Goal: Task Accomplishment & Management: Manage account settings

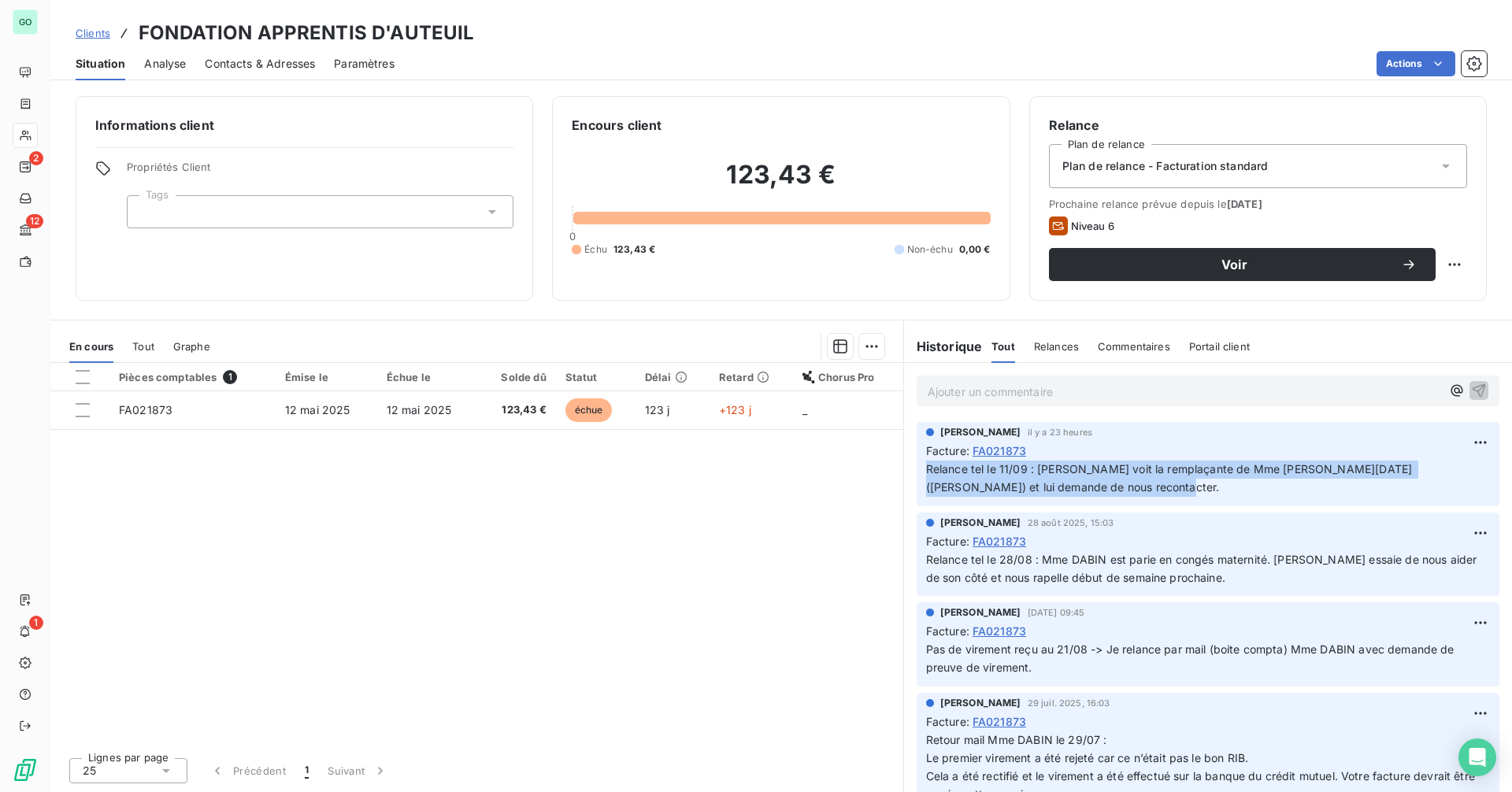
click at [1085, 489] on span "Relance tel le 11/09 : [PERSON_NAME] voit la remplaçante de Mme [PERSON_NAME][D…" at bounding box center [1171, 478] width 490 height 32
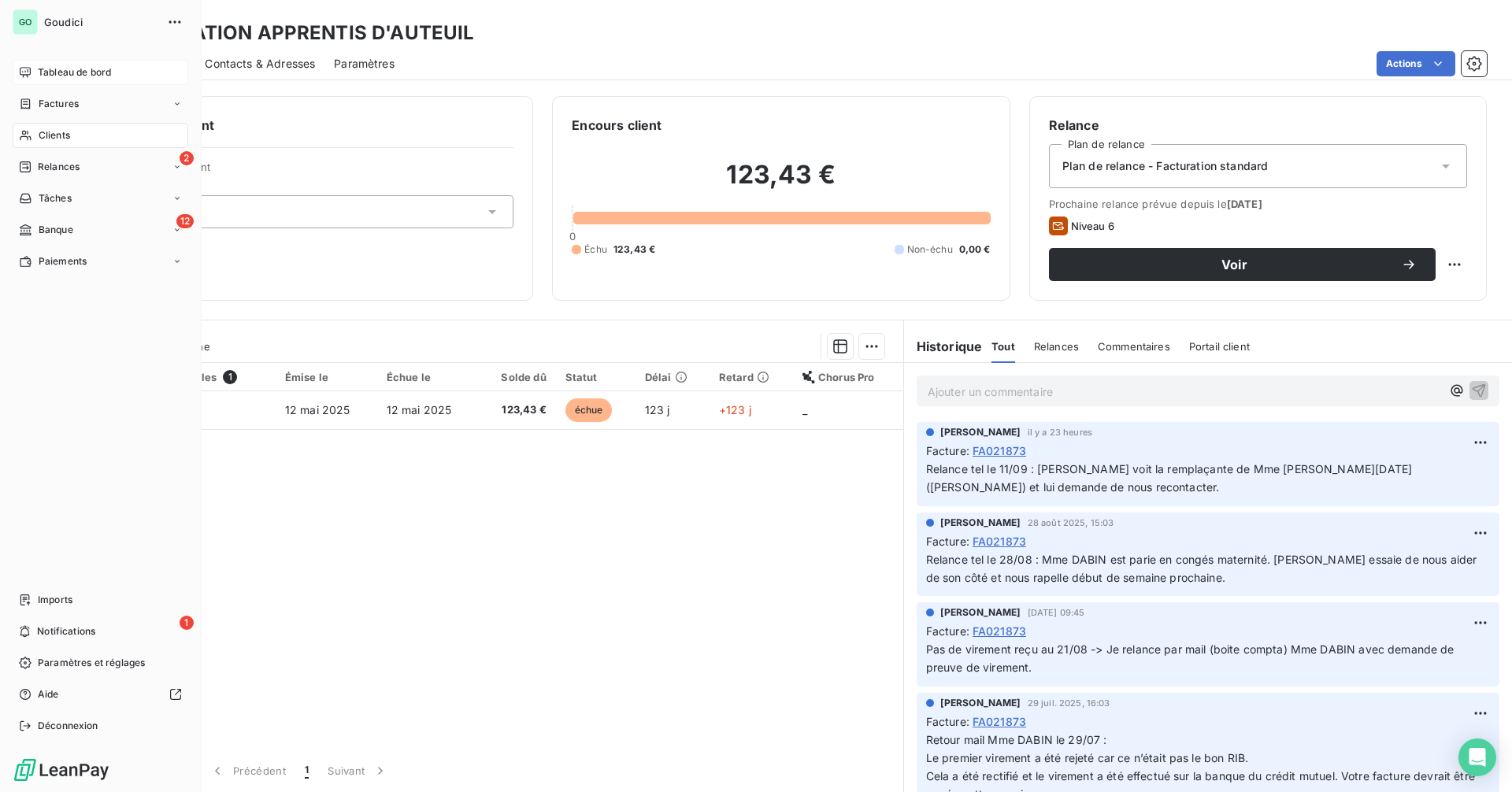
click at [71, 77] on span "Tableau de bord" at bounding box center [74, 72] width 73 height 14
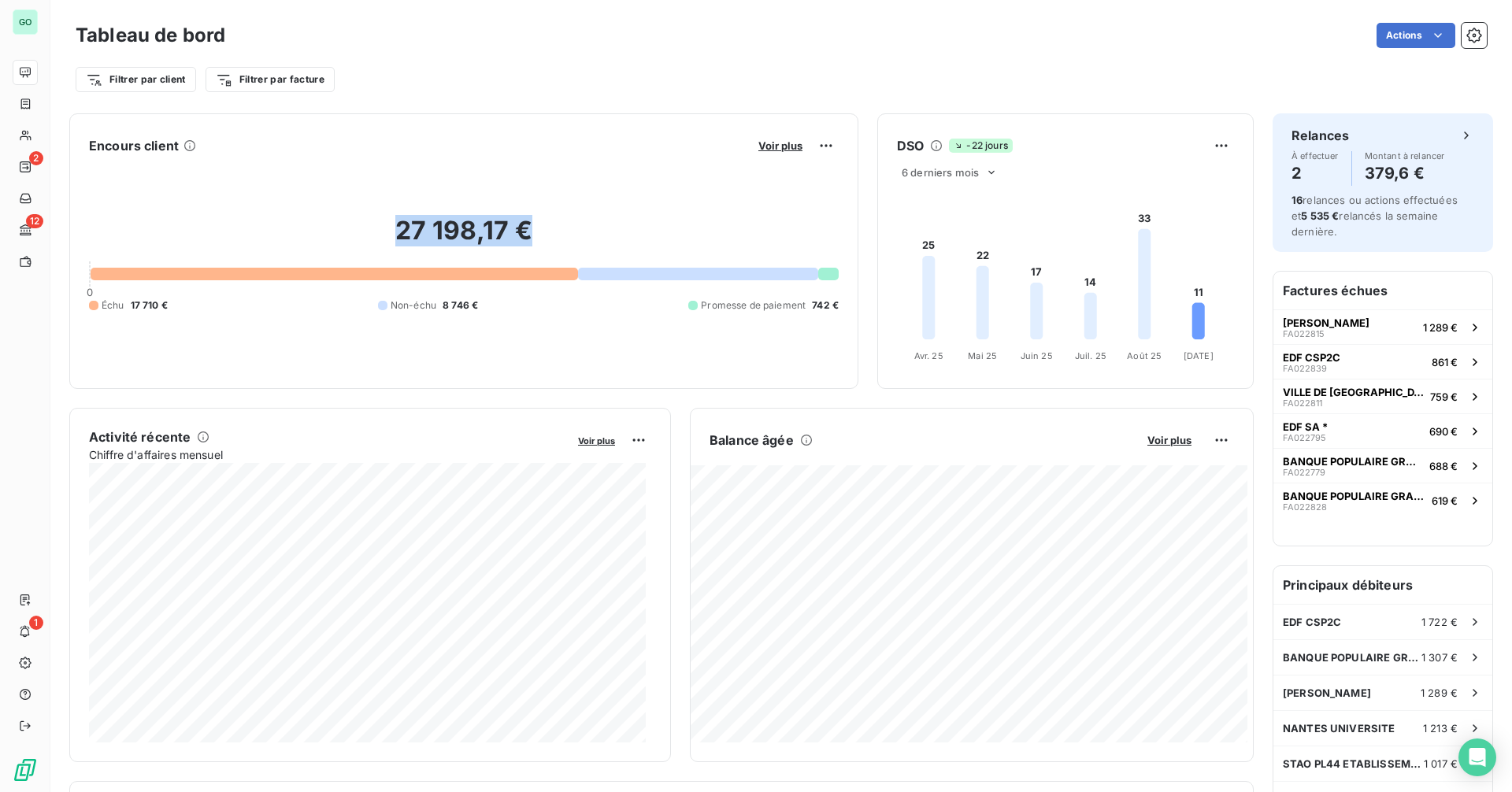
drag, startPoint x: 396, startPoint y: 235, endPoint x: 697, endPoint y: 236, distance: 301.0
click at [697, 236] on h2 "27 198,17 €" at bounding box center [464, 238] width 750 height 47
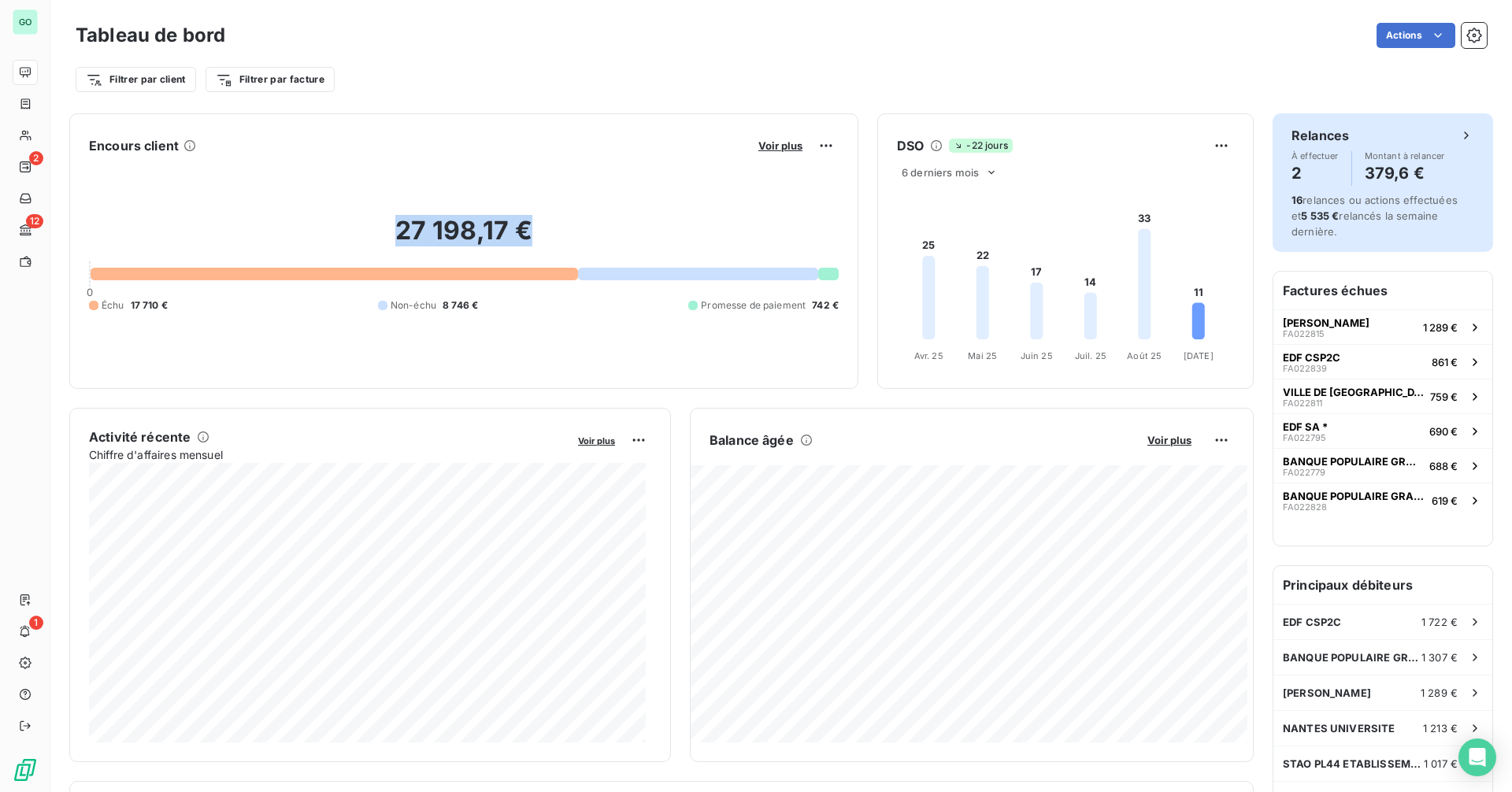
click at [1353, 196] on span "16 relances ou actions effectuées et 5 535 € relancés la semaine dernière." at bounding box center [1375, 215] width 166 height 44
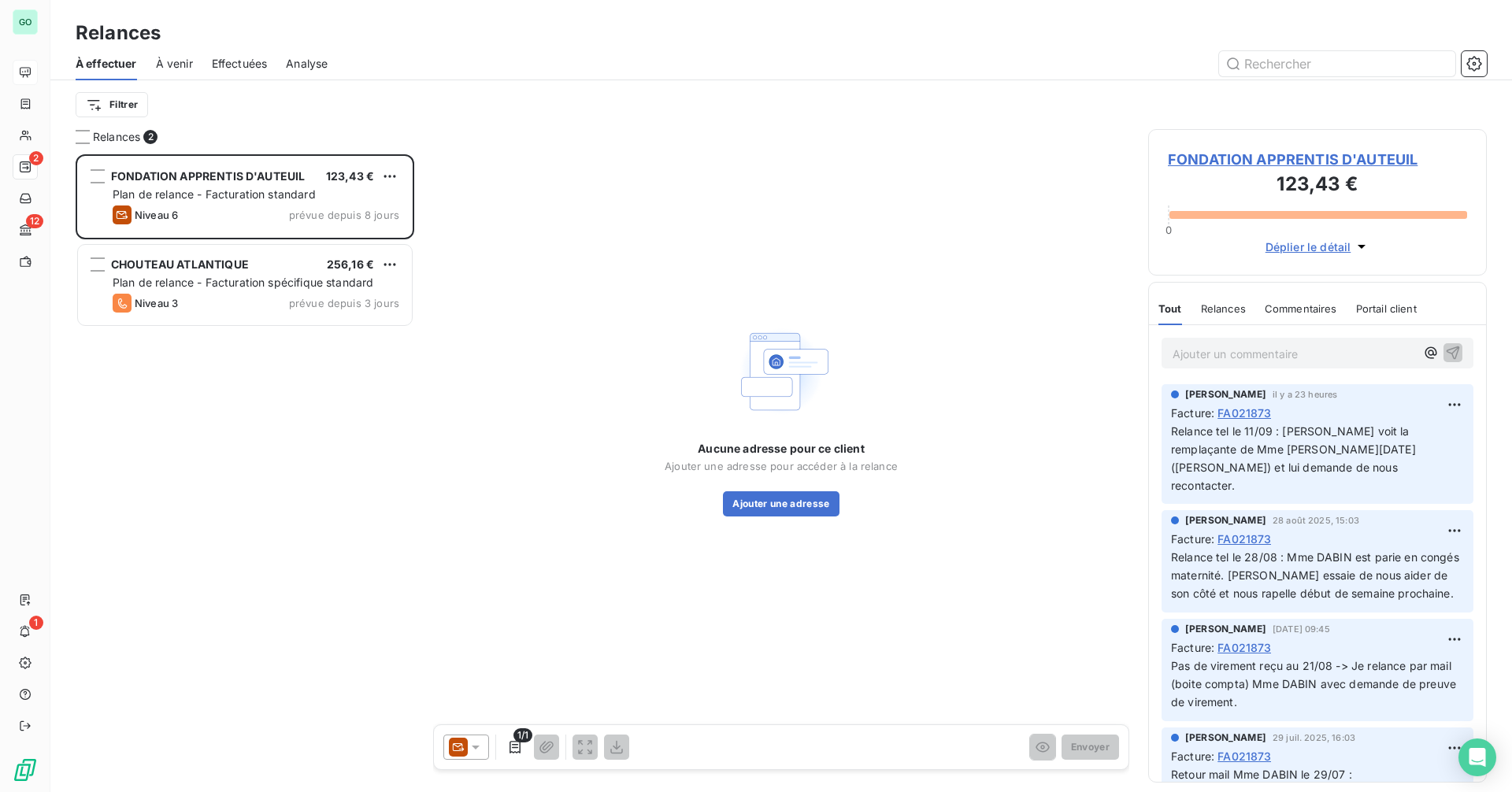
scroll to position [626, 327]
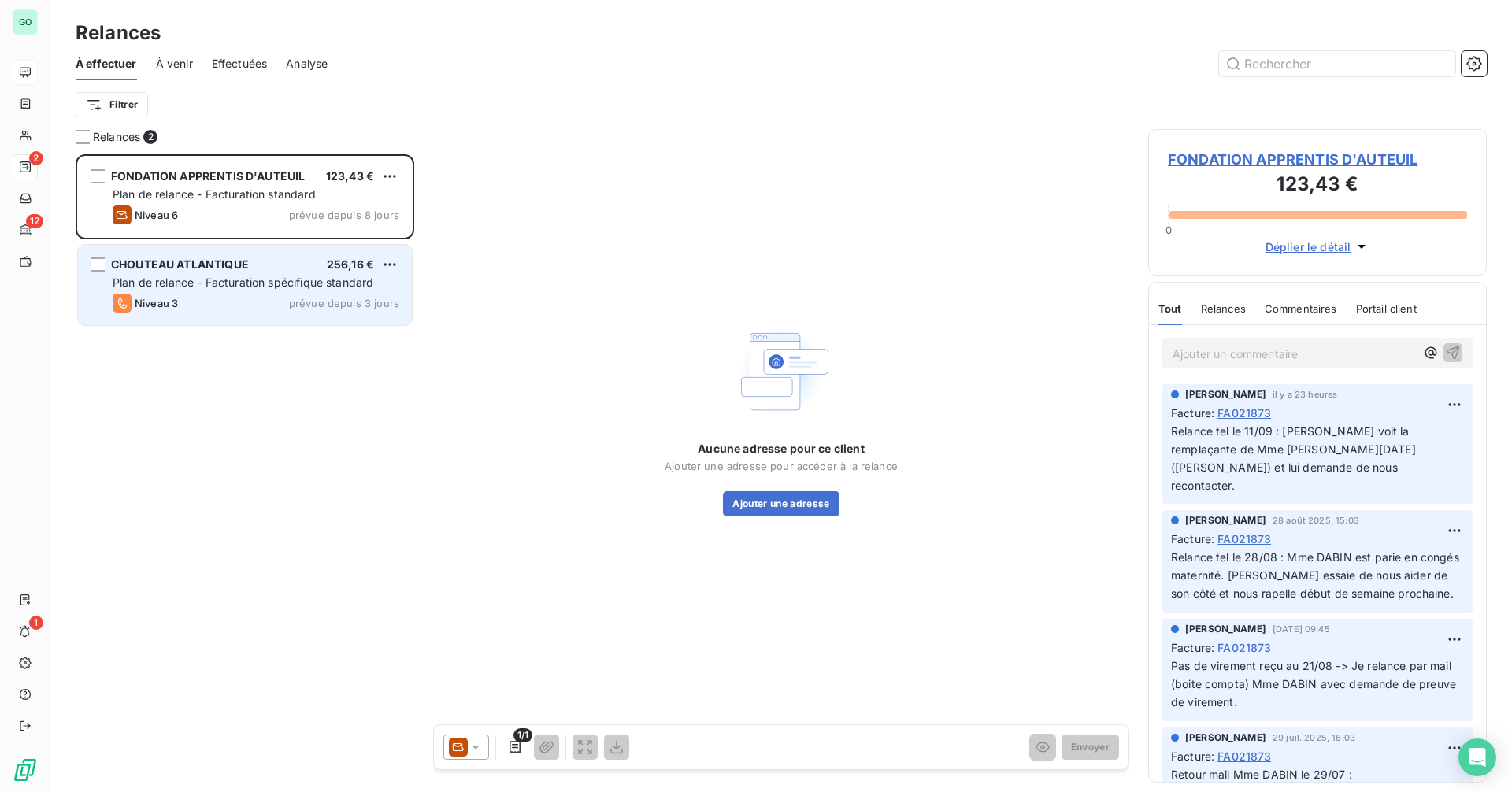
click at [209, 279] on span "Plan de relance - Facturation spécifique standard" at bounding box center [243, 282] width 261 height 14
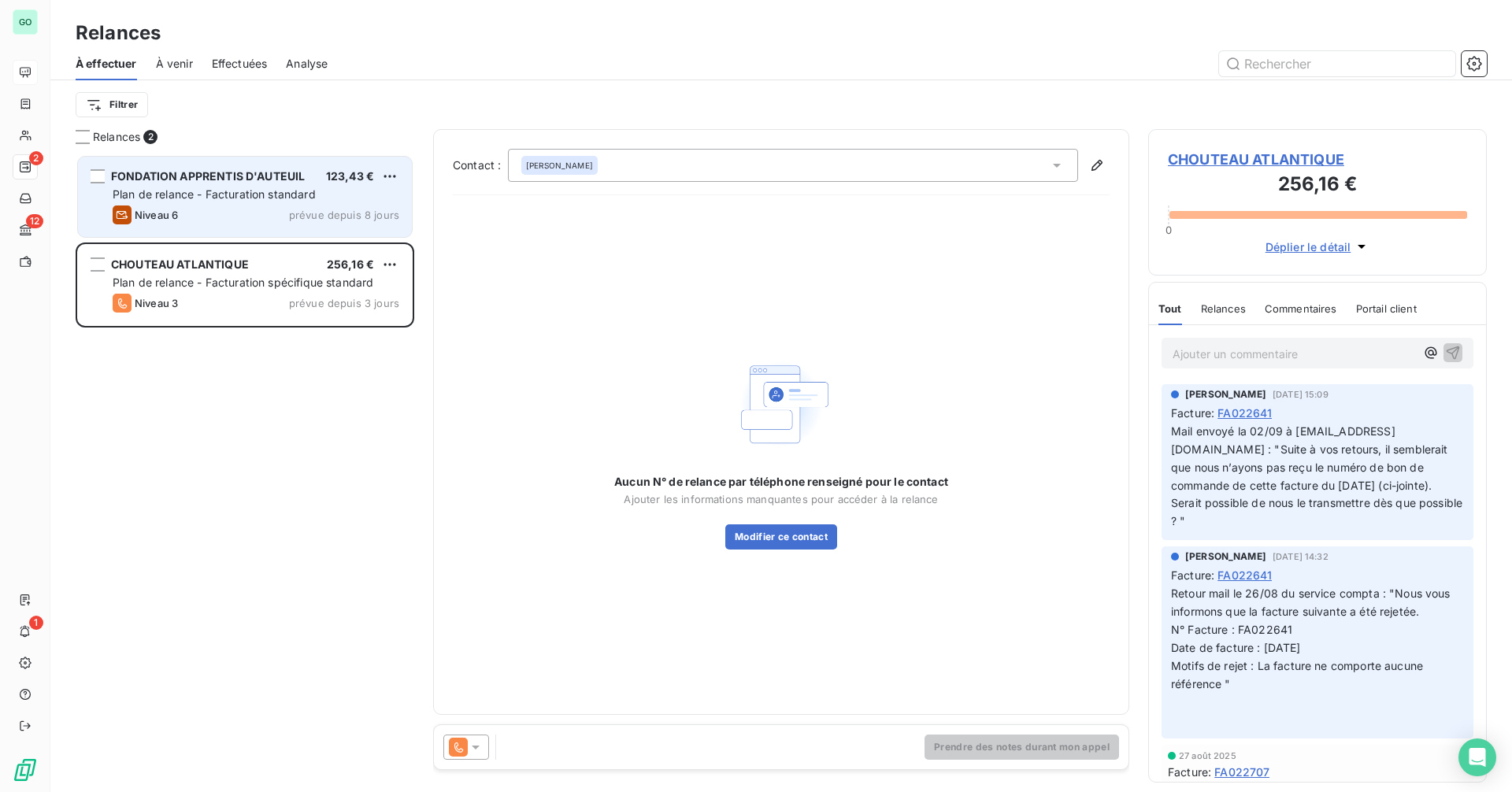
click at [194, 218] on div "Niveau 6 prévue depuis 8 jours" at bounding box center [256, 215] width 286 height 19
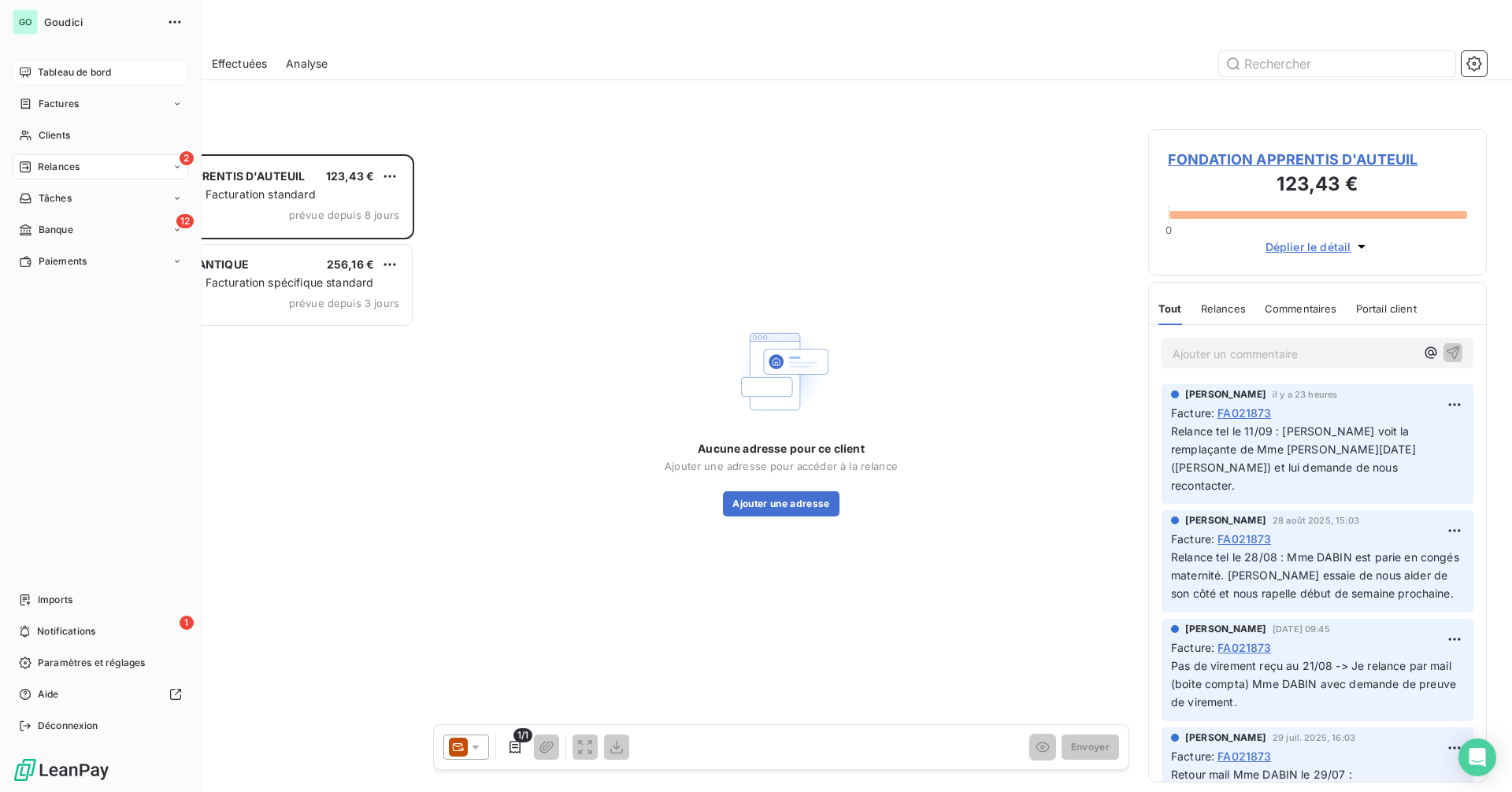
click at [52, 60] on div "Tableau de bord" at bounding box center [100, 72] width 175 height 25
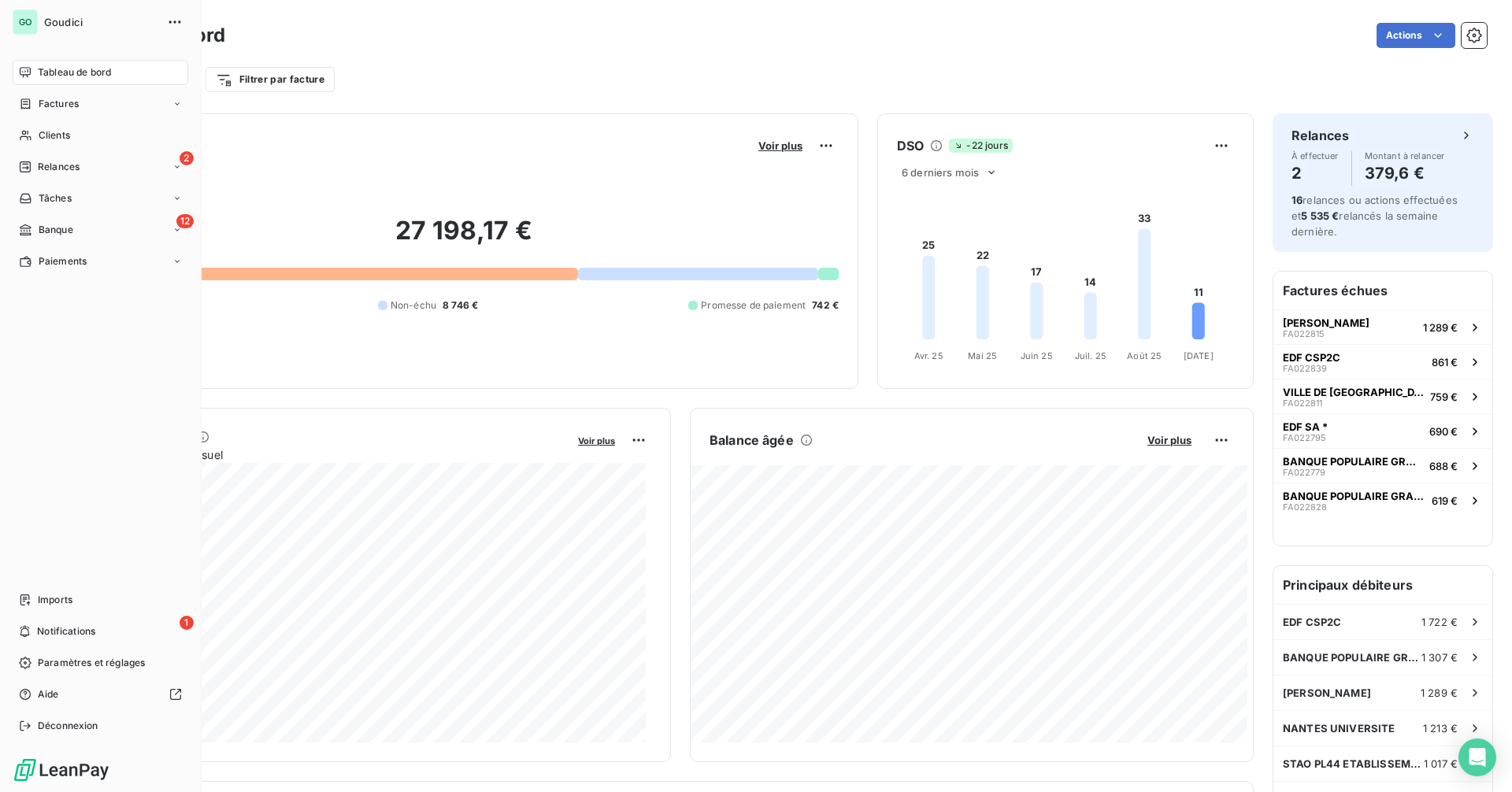
click at [94, 66] on span "Tableau de bord" at bounding box center [74, 72] width 73 height 14
click at [106, 169] on div "2 Relances" at bounding box center [100, 167] width 175 height 25
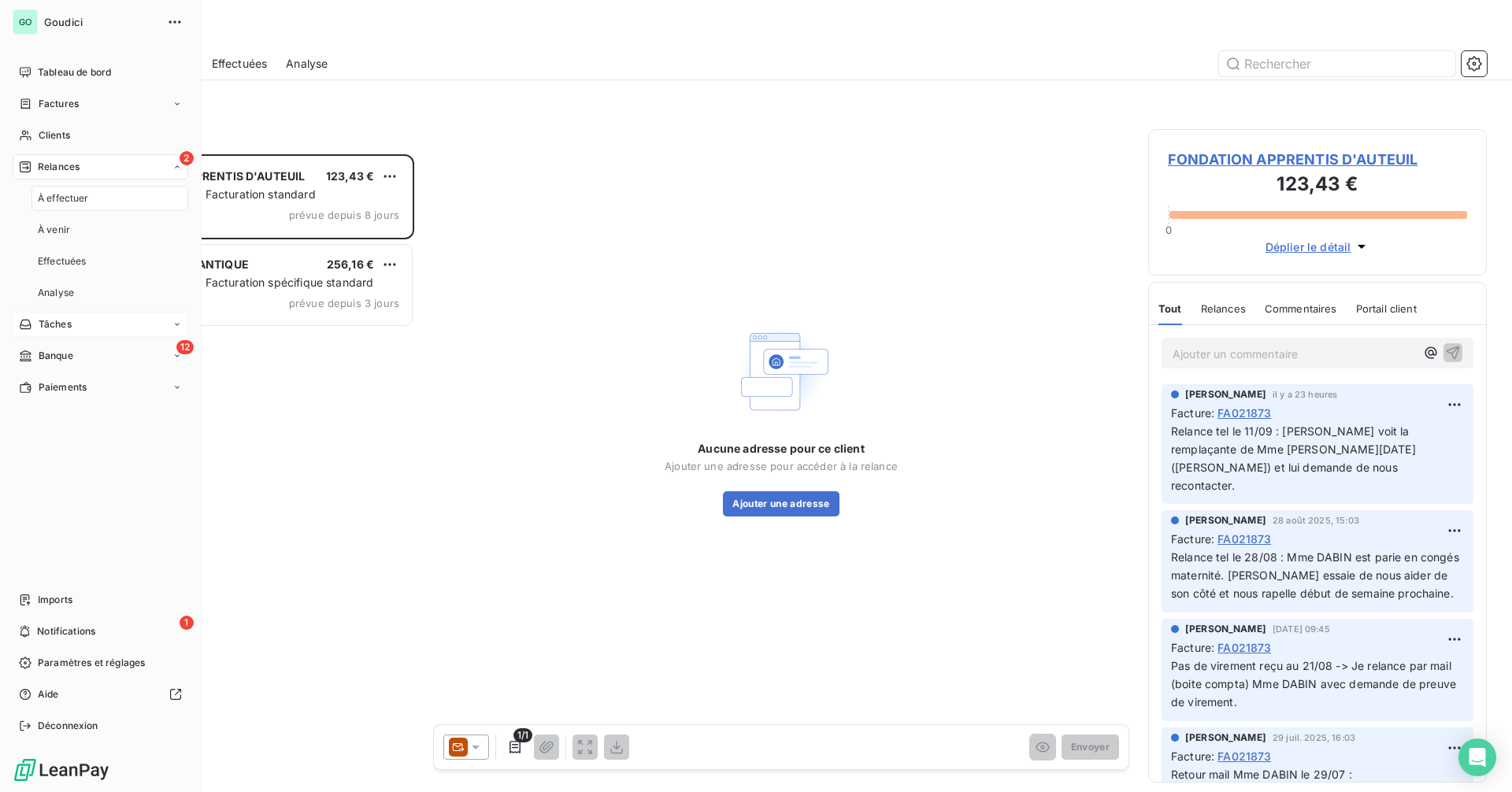
scroll to position [626, 327]
click at [46, 67] on span "Tableau de bord" at bounding box center [74, 72] width 73 height 14
